Goal: Task Accomplishment & Management: Use online tool/utility

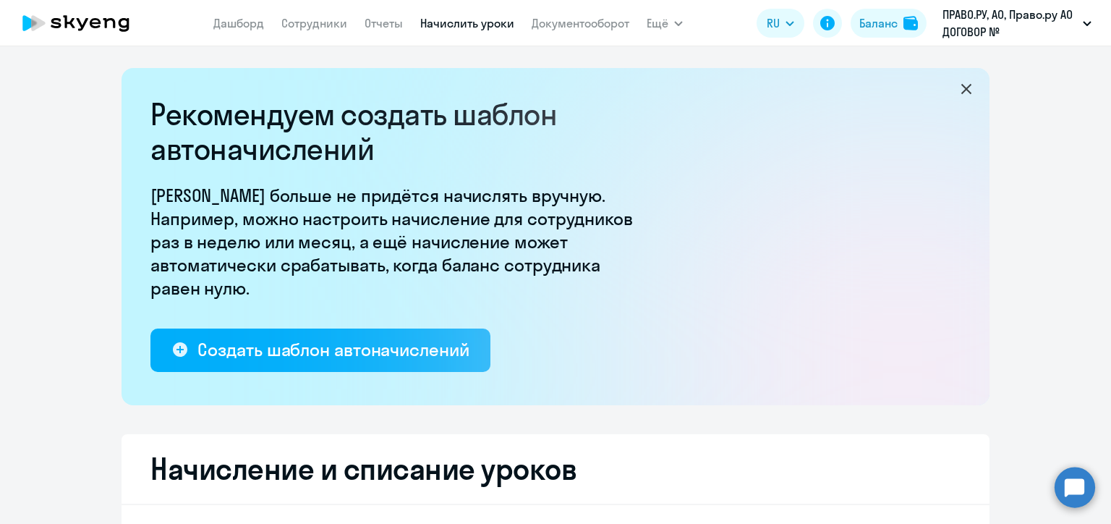
scroll to position [217, 0]
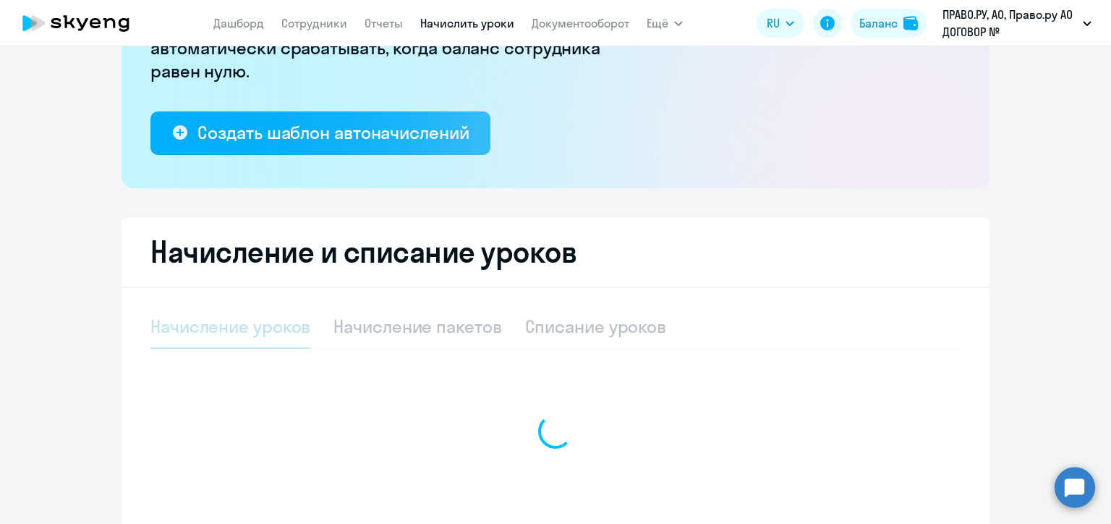
select select "10"
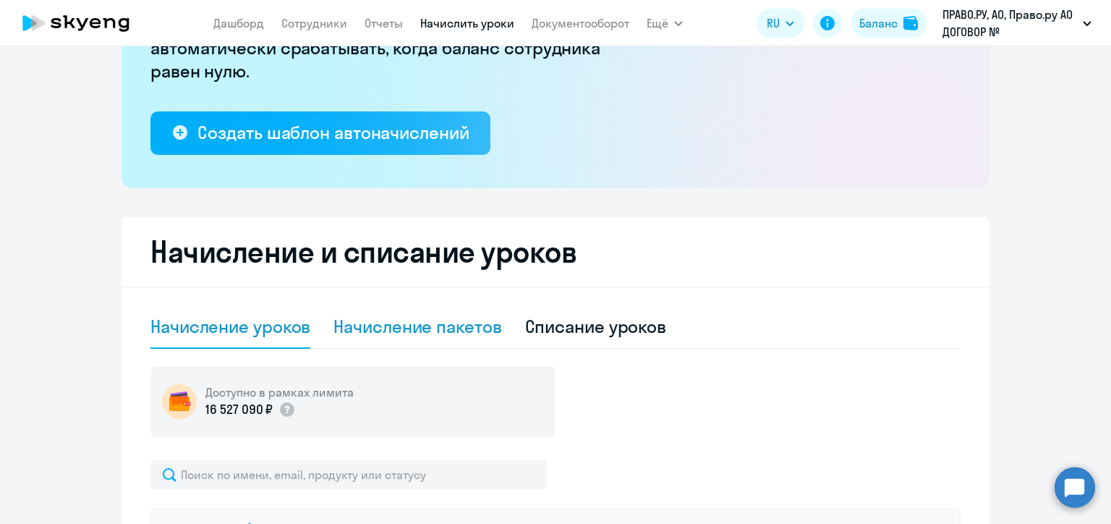
click at [444, 323] on div "Начисление пакетов" at bounding box center [418, 326] width 168 height 23
select select "10"
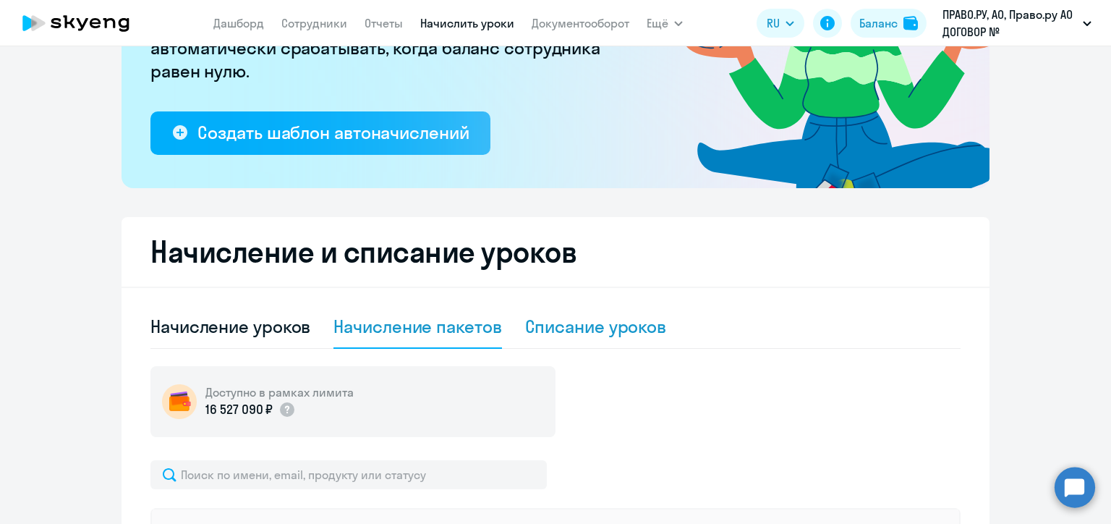
scroll to position [362, 0]
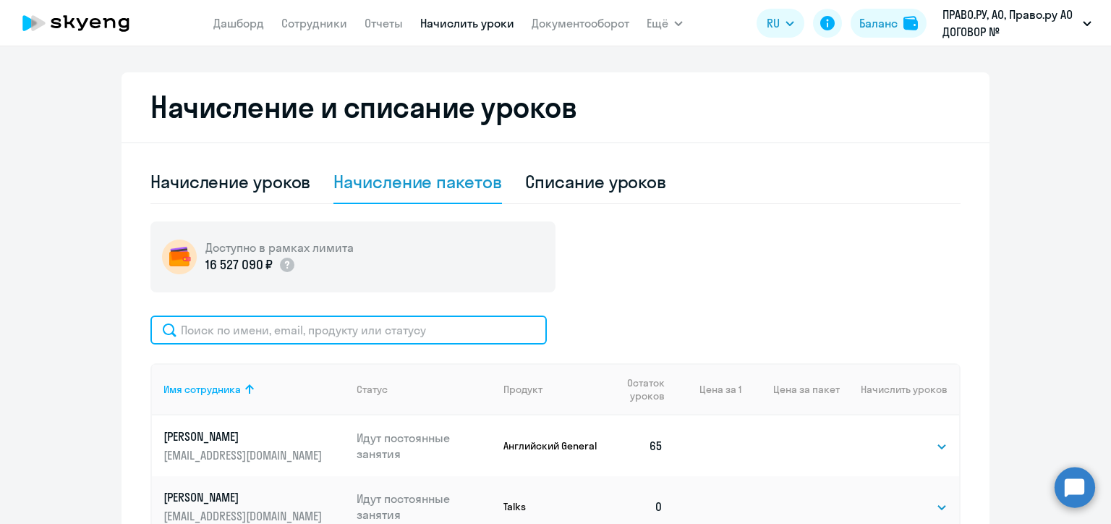
click at [391, 333] on input "text" at bounding box center [348, 329] width 397 height 29
paste input "[PERSON_NAME]"
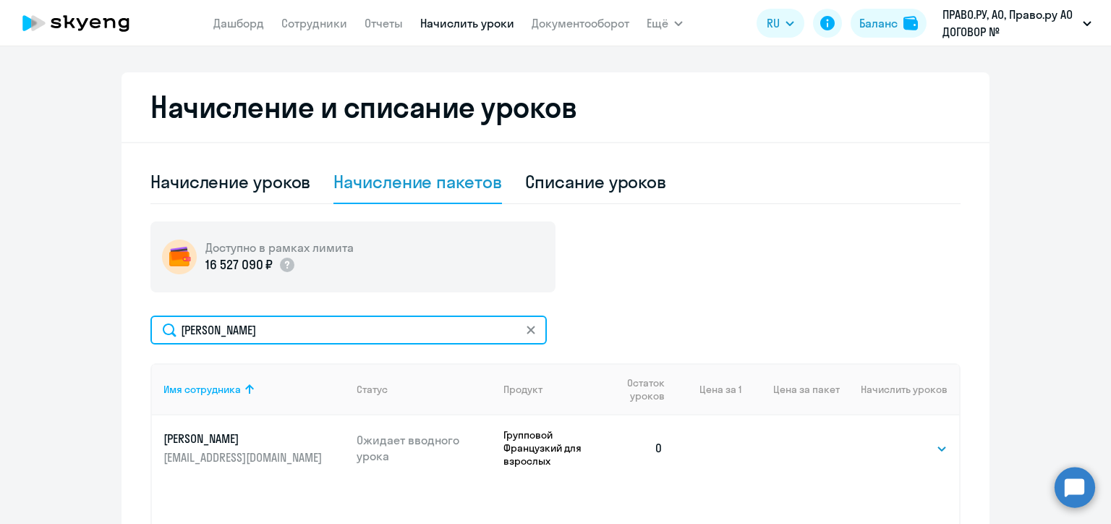
scroll to position [434, 0]
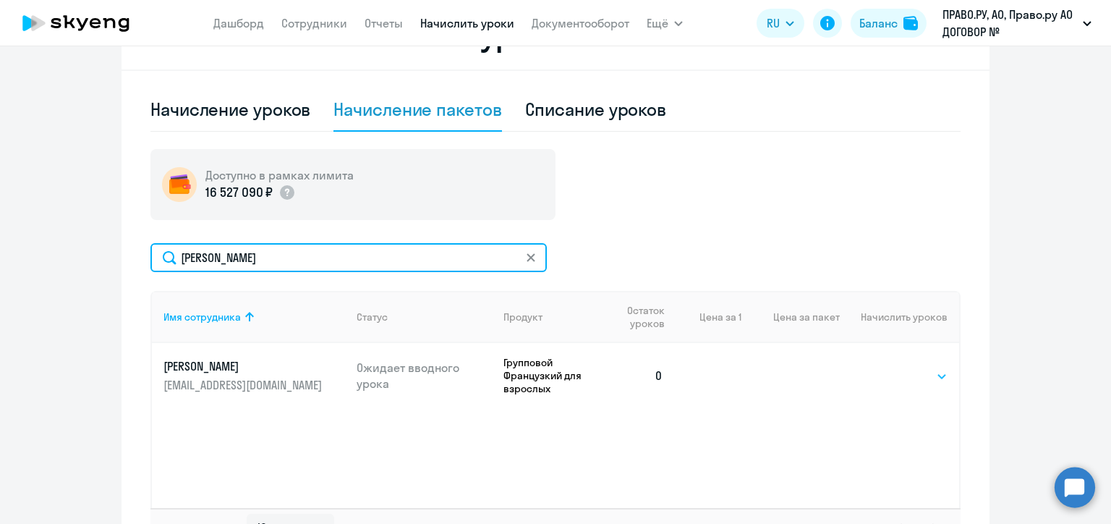
type input "[PERSON_NAME]"
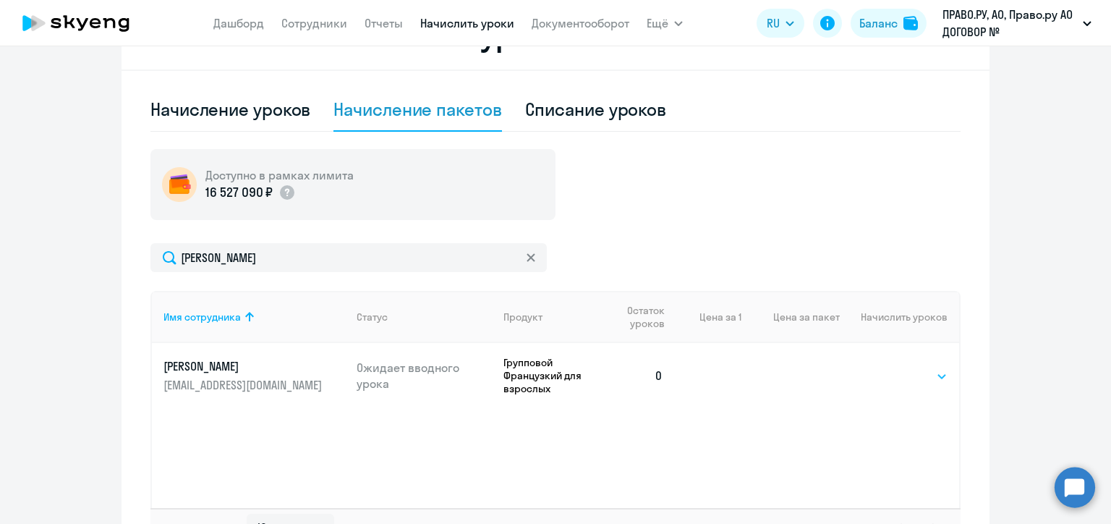
click at [912, 376] on select "Выбрать 48 64 96" at bounding box center [918, 376] width 59 height 17
select select "48"
click at [889, 368] on select "Выбрать 48 64 96" at bounding box center [918, 376] width 59 height 17
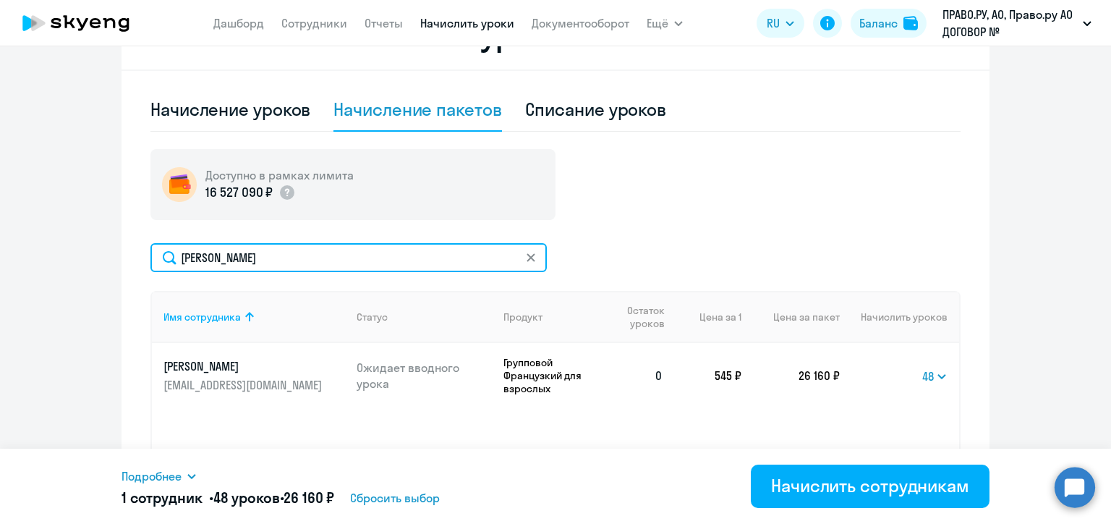
click at [238, 257] on input "[PERSON_NAME]" at bounding box center [348, 257] width 397 height 29
paste input "[EMAIL_ADDRESS][DOMAIN_NAME]"
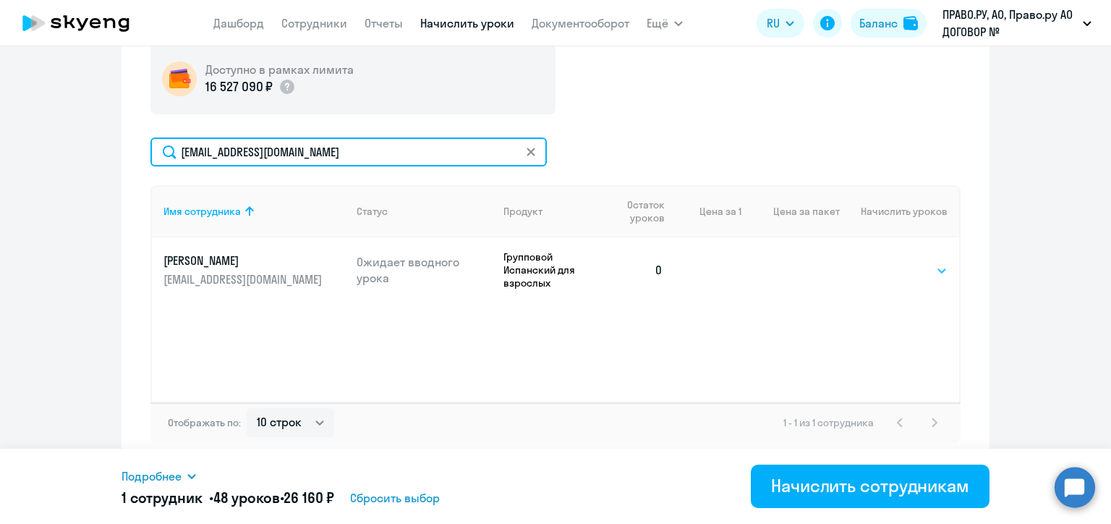
type input "[EMAIL_ADDRESS][DOMAIN_NAME]"
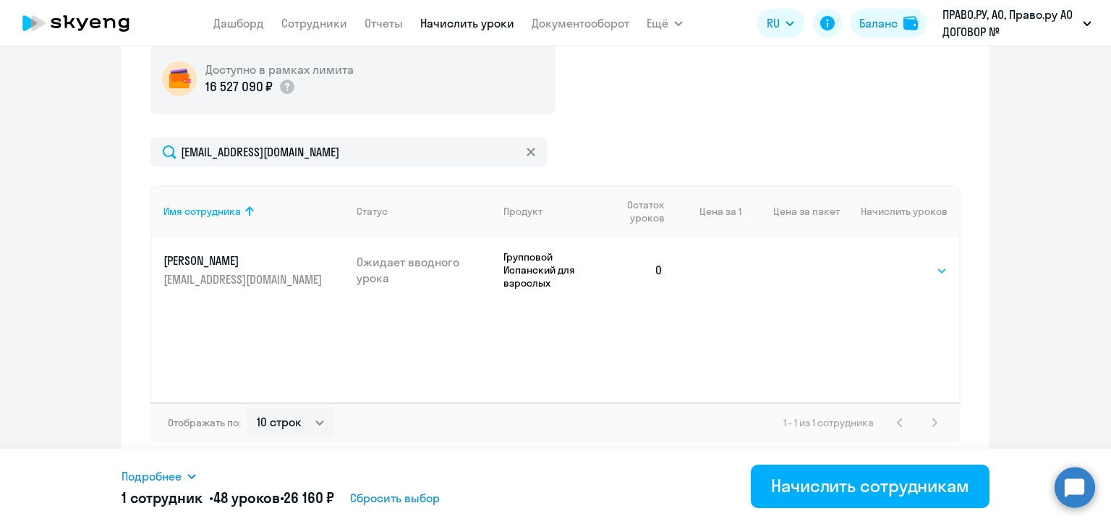
click at [916, 274] on select "Выбрать 48 64 96" at bounding box center [918, 270] width 59 height 17
select select "48"
click at [889, 262] on select "Выбрать 48 64 96" at bounding box center [918, 270] width 59 height 17
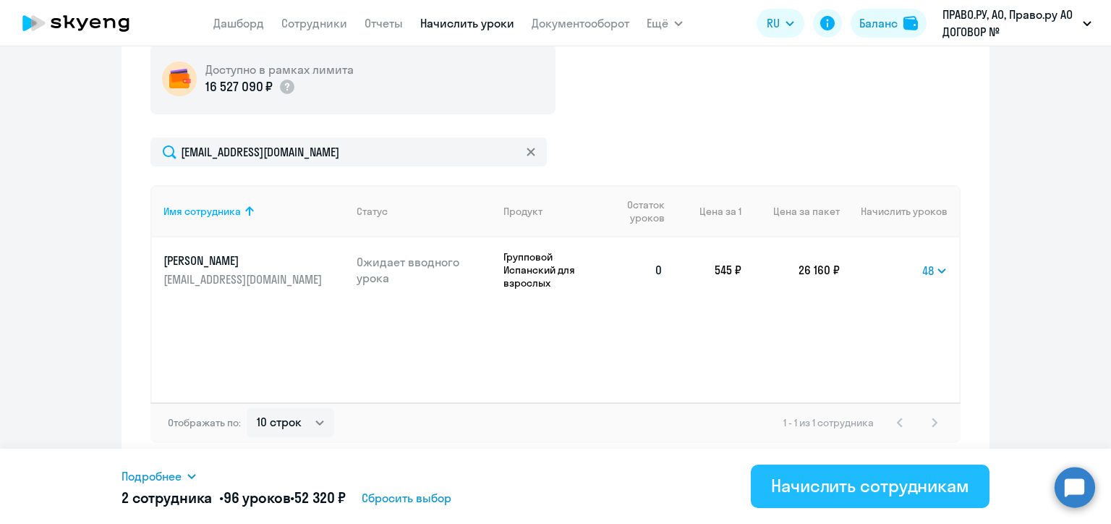
click at [879, 489] on div "Начислить сотрудникам" at bounding box center [870, 485] width 198 height 23
